Goal: Navigation & Orientation: Find specific page/section

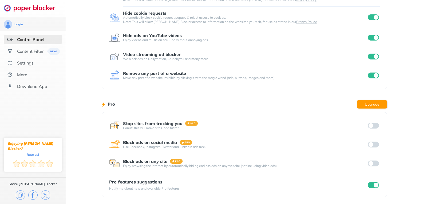
scroll to position [72, 0]
click at [373, 124] on div at bounding box center [373, 125] width 13 height 7
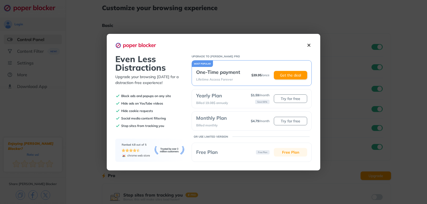
click at [290, 152] on button "Free Plan" at bounding box center [290, 152] width 33 height 9
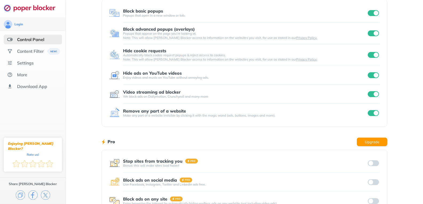
scroll to position [47, 0]
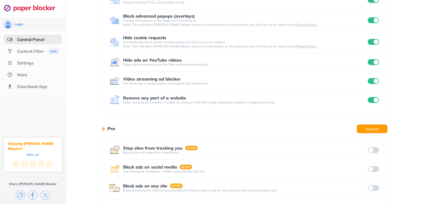
click at [369, 151] on div at bounding box center [373, 150] width 13 height 7
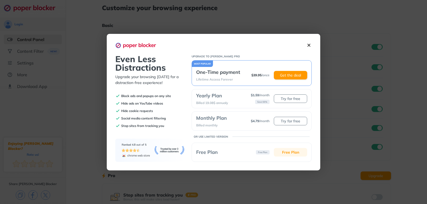
click at [290, 154] on button "Free Plan" at bounding box center [290, 152] width 33 height 9
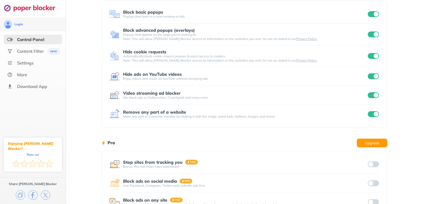
scroll to position [41, 0]
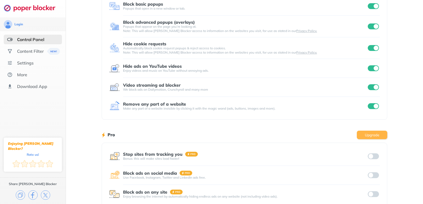
click at [371, 132] on button "Upgrade" at bounding box center [372, 135] width 30 height 9
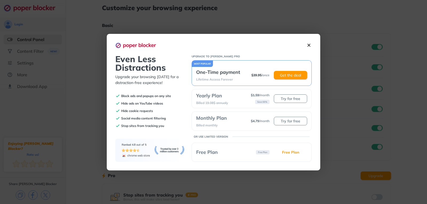
click at [262, 153] on p "Free Plan" at bounding box center [263, 152] width 14 height 4
click at [288, 155] on button "Free Plan" at bounding box center [290, 152] width 33 height 9
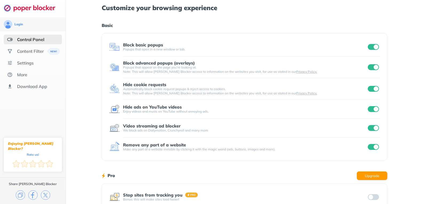
click at [376, 197] on div at bounding box center [373, 196] width 13 height 7
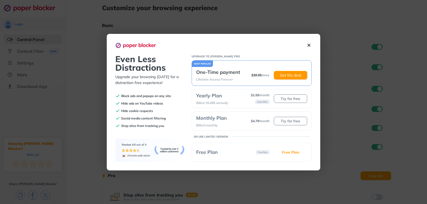
click at [309, 46] on img at bounding box center [309, 45] width 6 height 6
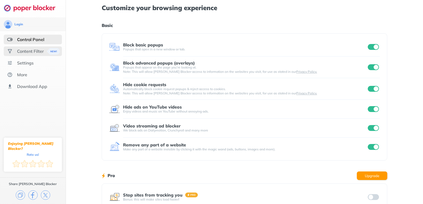
click at [31, 56] on div "Content Filter" at bounding box center [33, 51] width 58 height 10
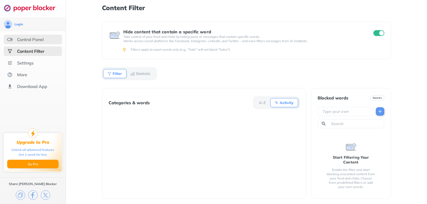
click at [31, 39] on div "Control Panel" at bounding box center [30, 39] width 27 height 5
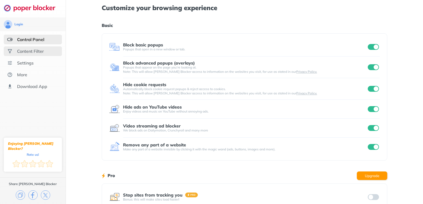
click at [24, 51] on div "Content Filter" at bounding box center [30, 51] width 27 height 5
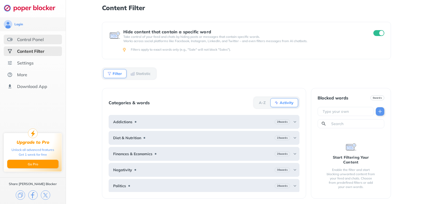
click at [29, 42] on div "Control Panel" at bounding box center [33, 40] width 58 height 10
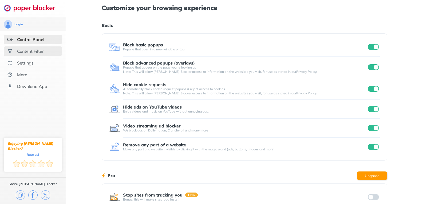
click at [26, 50] on div "Content Filter" at bounding box center [30, 51] width 27 height 5
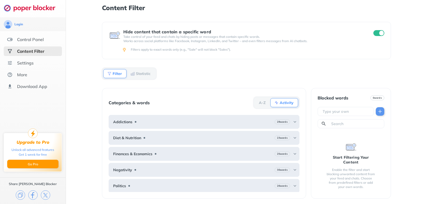
click at [21, 45] on ul "Control Panel Content Filter Settings More Download App" at bounding box center [33, 63] width 66 height 57
click at [20, 40] on div "Control Panel" at bounding box center [30, 39] width 27 height 5
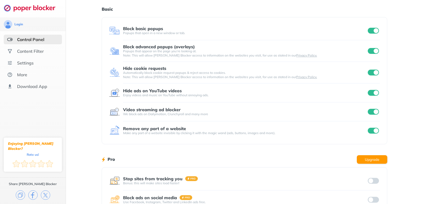
scroll to position [5, 0]
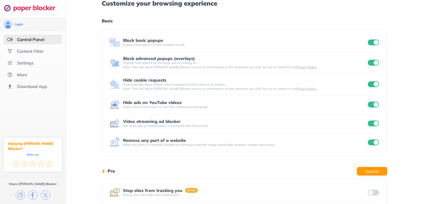
click at [228, 144] on div "Make any part of a website invisible by clicking it with the magic wand (ads, b…" at bounding box center [245, 145] width 244 height 4
